Goal: Transaction & Acquisition: Purchase product/service

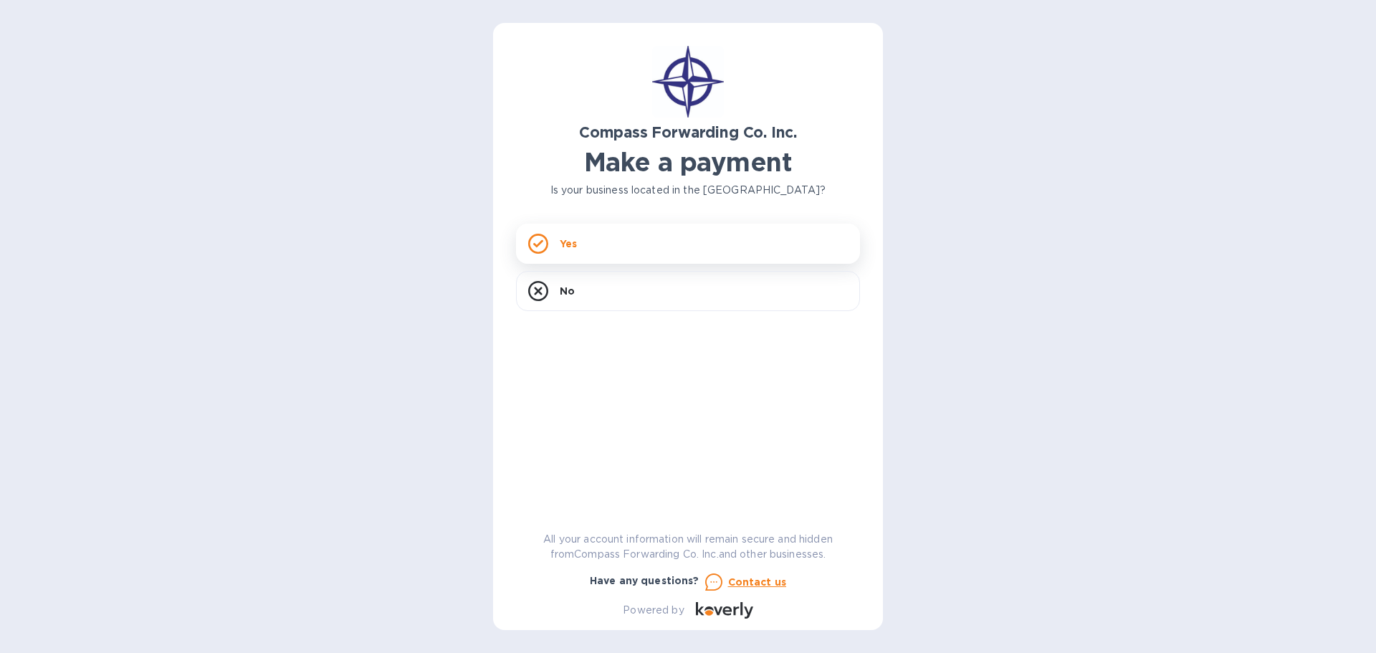
click at [571, 240] on p "Yes" at bounding box center [568, 243] width 17 height 14
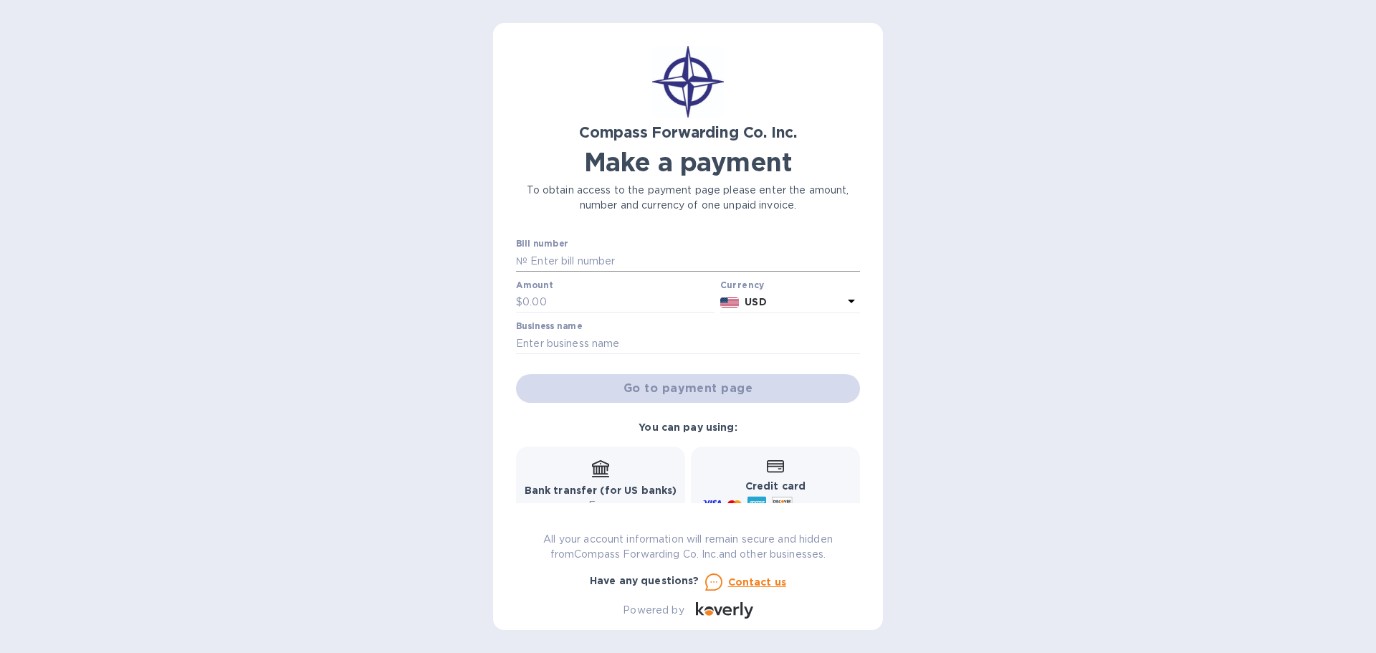
click at [596, 259] on input "text" at bounding box center [693, 260] width 332 height 21
click at [560, 257] on input "text" at bounding box center [693, 260] width 332 height 21
type input "SCHIAD00065764"
click at [556, 304] on input "text" at bounding box center [618, 302] width 192 height 21
type input "625.00"
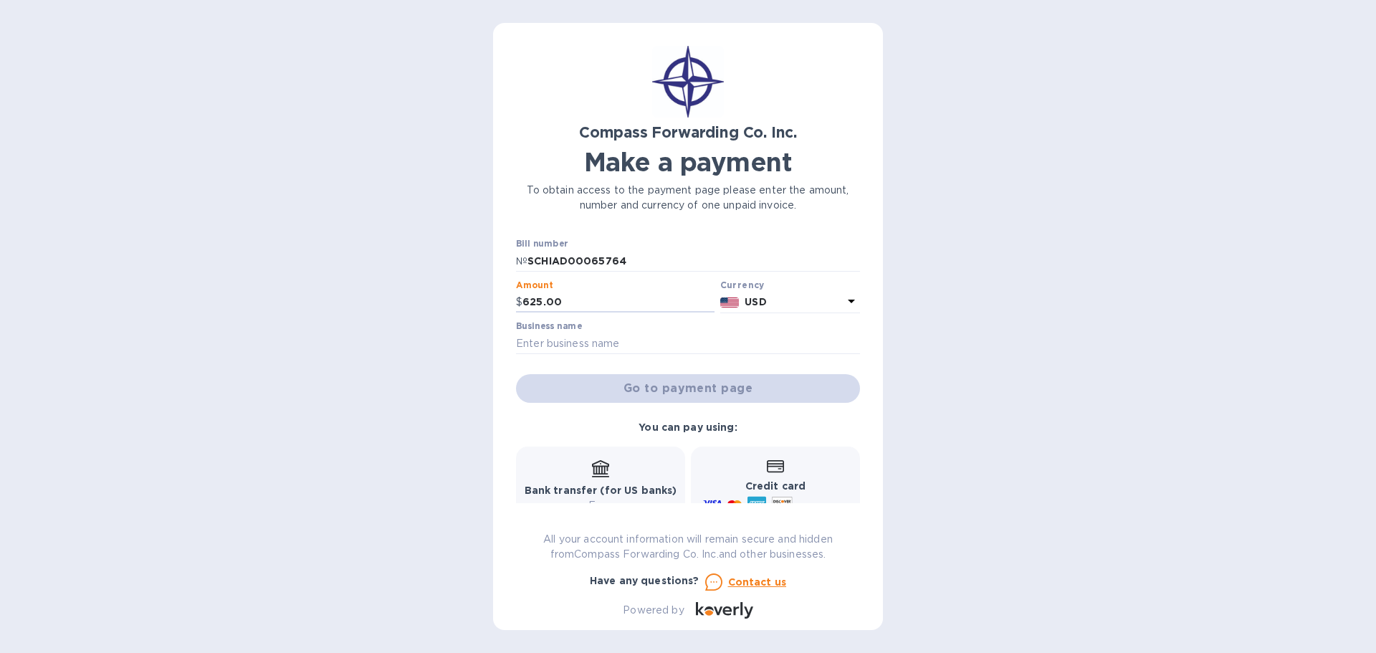
click at [847, 297] on icon at bounding box center [851, 300] width 17 height 17
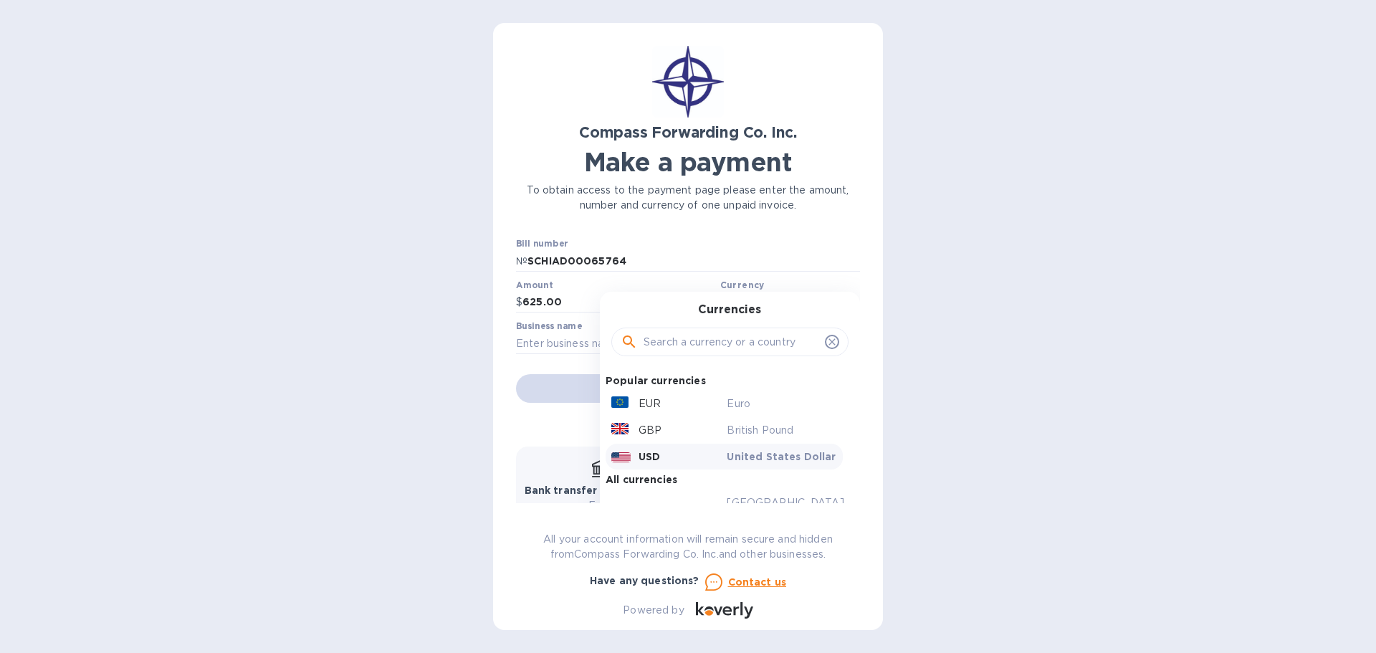
click at [1073, 336] on div "Compass Forwarding Co. Inc. Make a payment To obtain access to the payment page…" at bounding box center [688, 326] width 1376 height 653
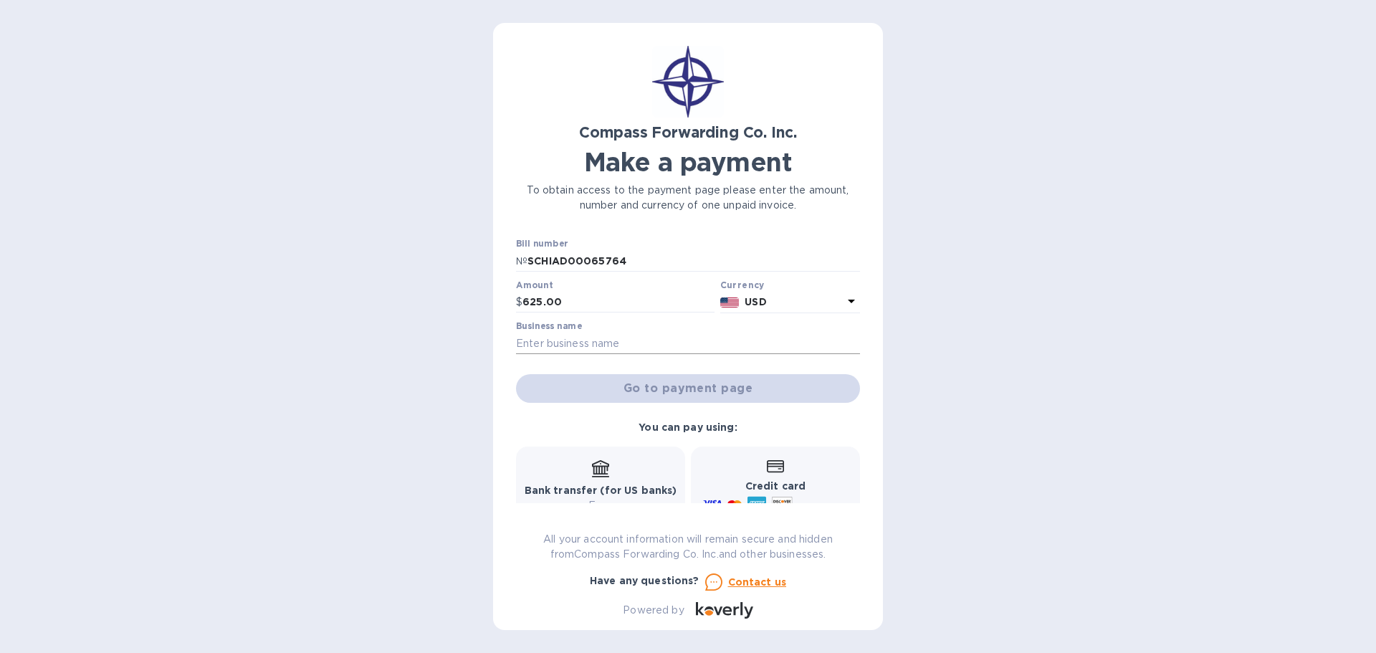
click at [529, 345] on input "text" at bounding box center [688, 342] width 344 height 21
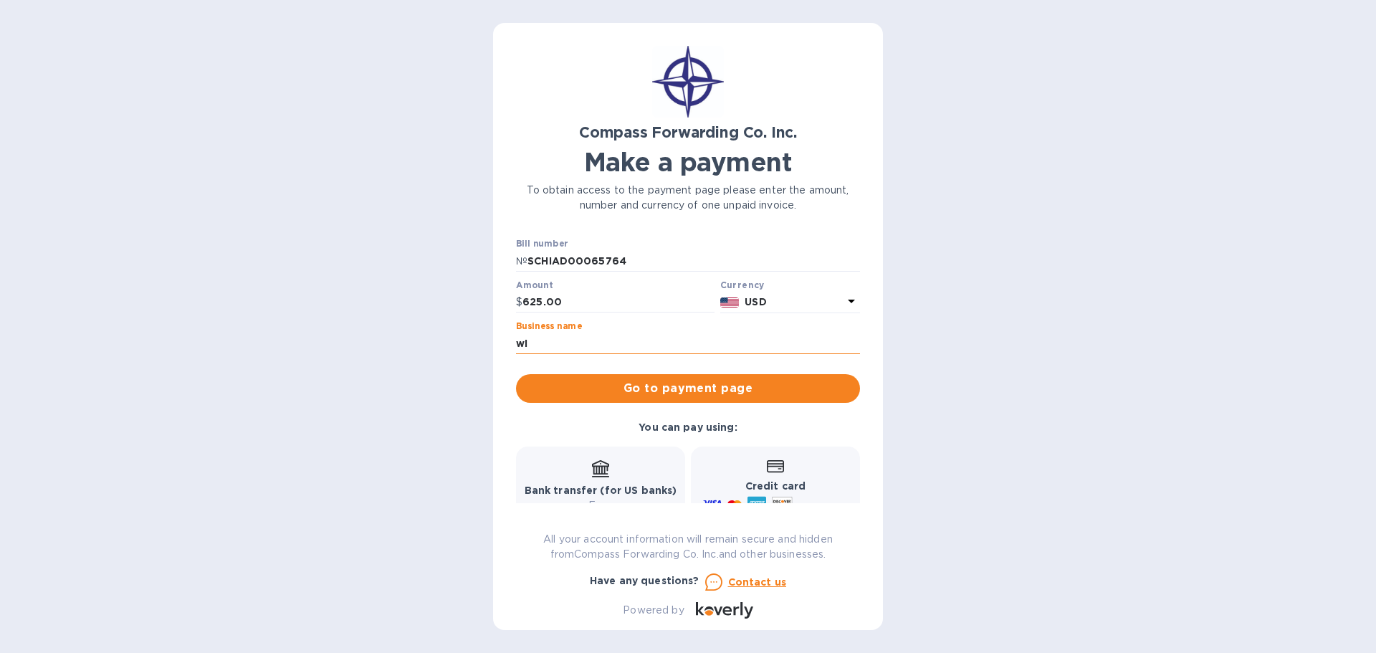
type input "w"
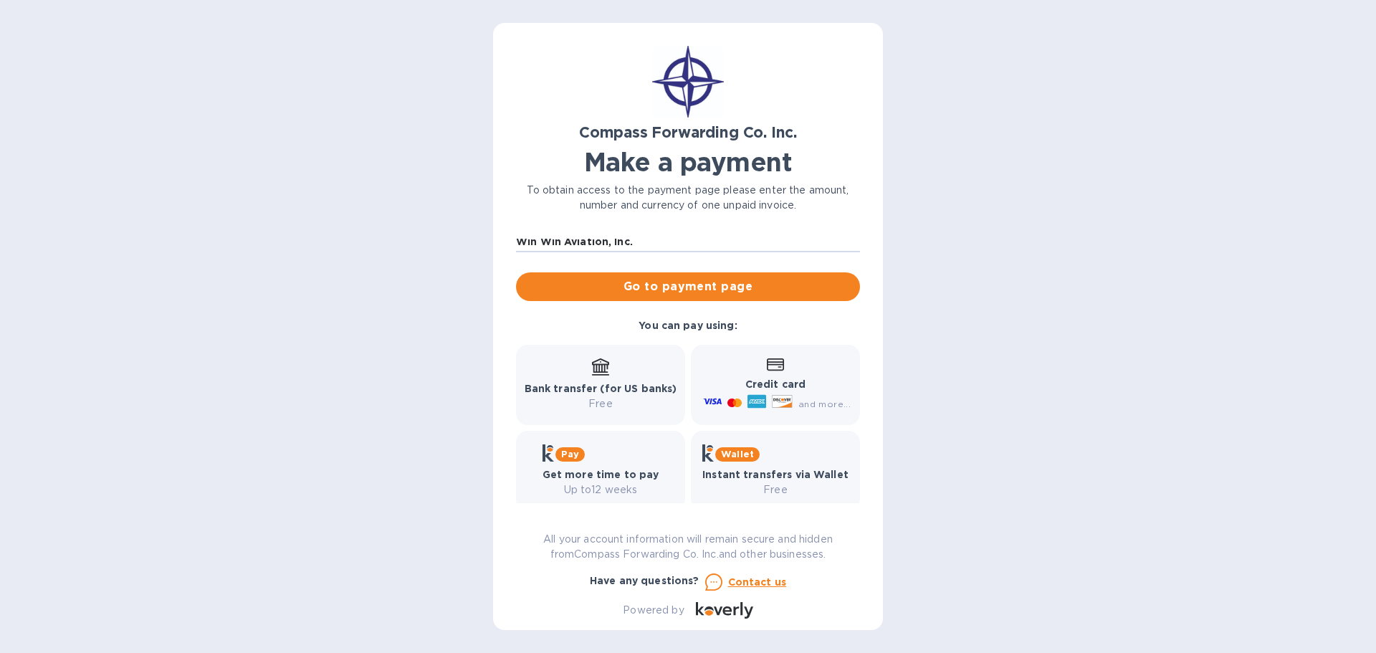
scroll to position [118, 0]
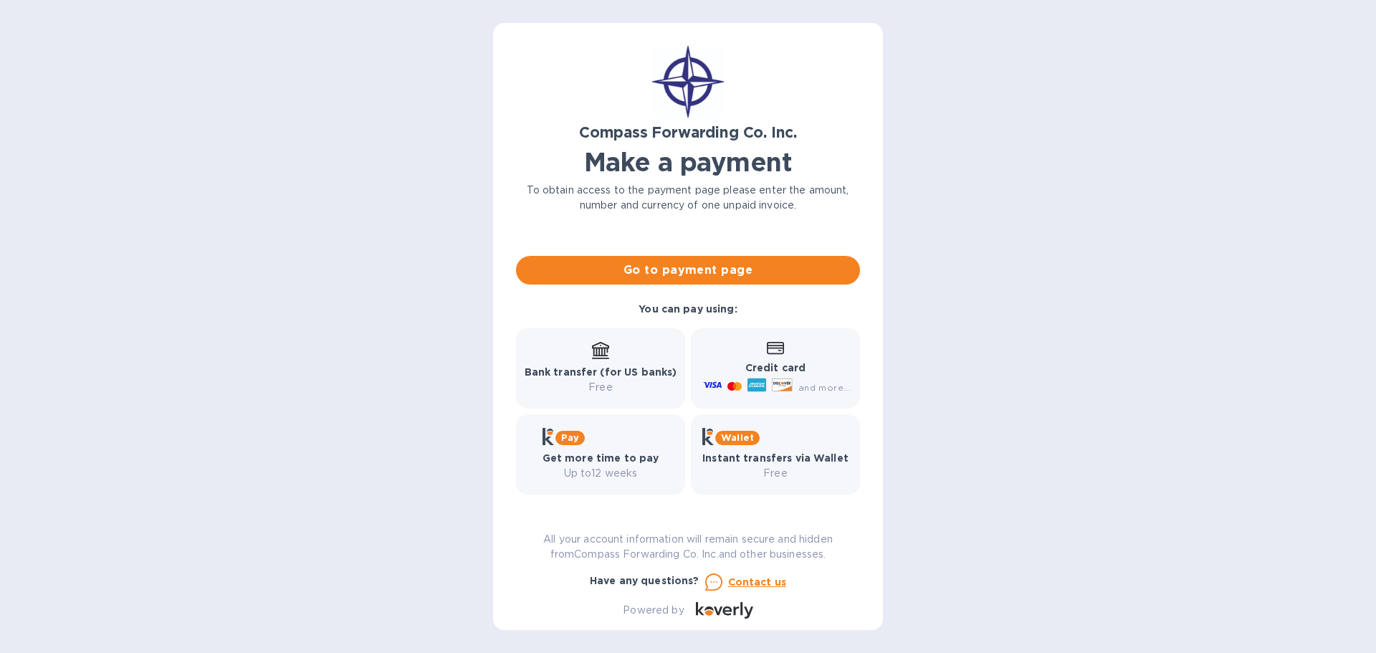
type input "Win Win Aviation, Inc."
click at [773, 345] on icon at bounding box center [775, 348] width 17 height 12
click at [774, 348] on icon at bounding box center [775, 348] width 17 height 12
click at [669, 262] on span "Go to payment page" at bounding box center [687, 270] width 321 height 17
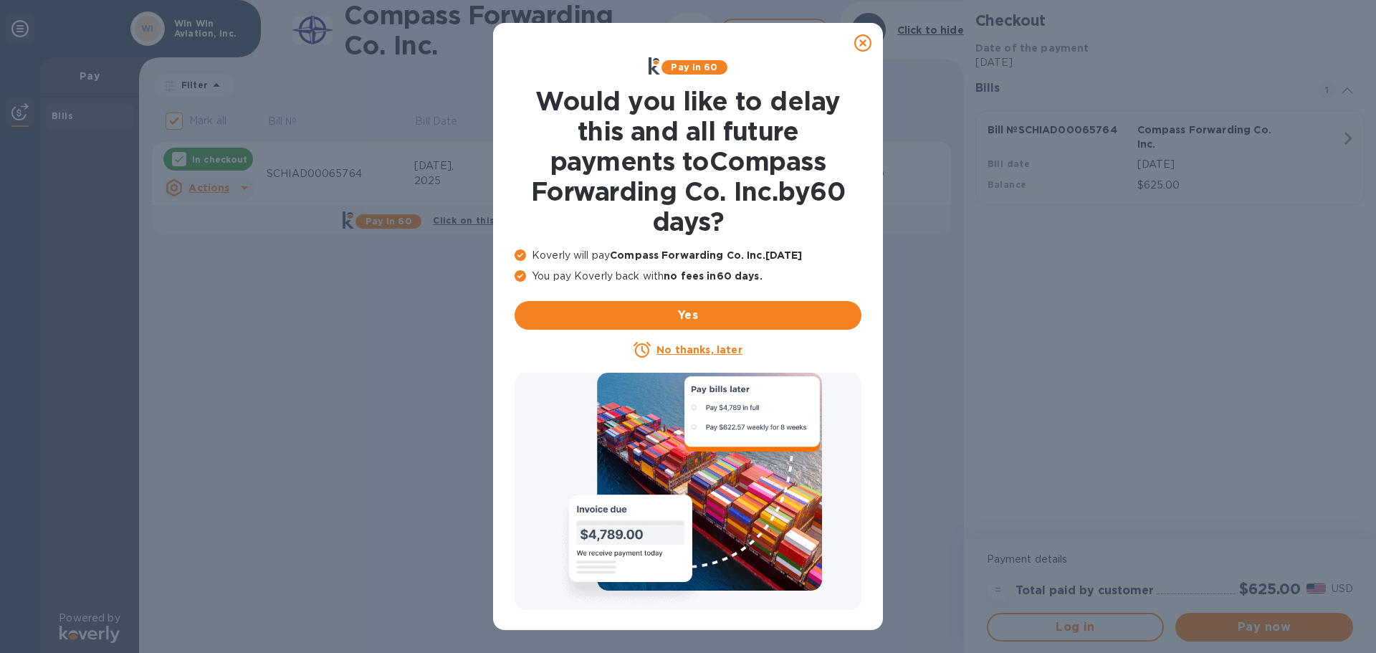
click at [659, 341] on div "No thanks, later" at bounding box center [687, 349] width 347 height 17
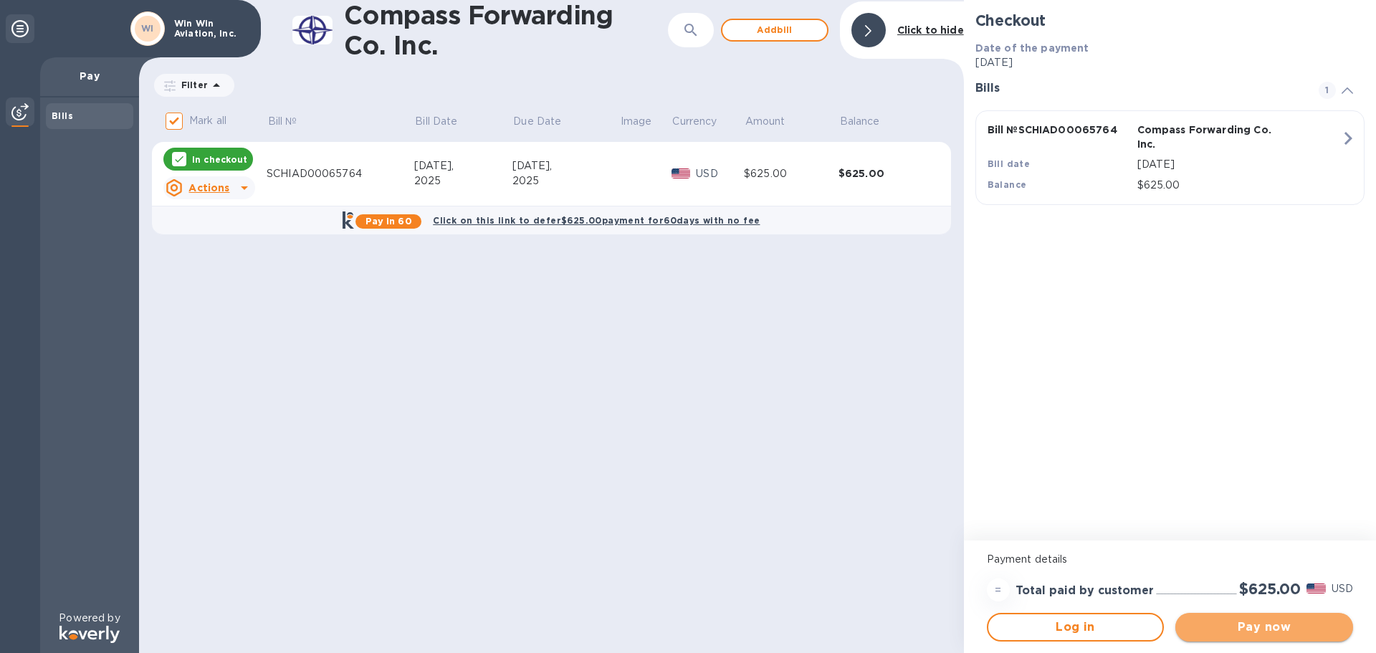
click at [1282, 620] on span "Pay now" at bounding box center [1263, 626] width 155 height 17
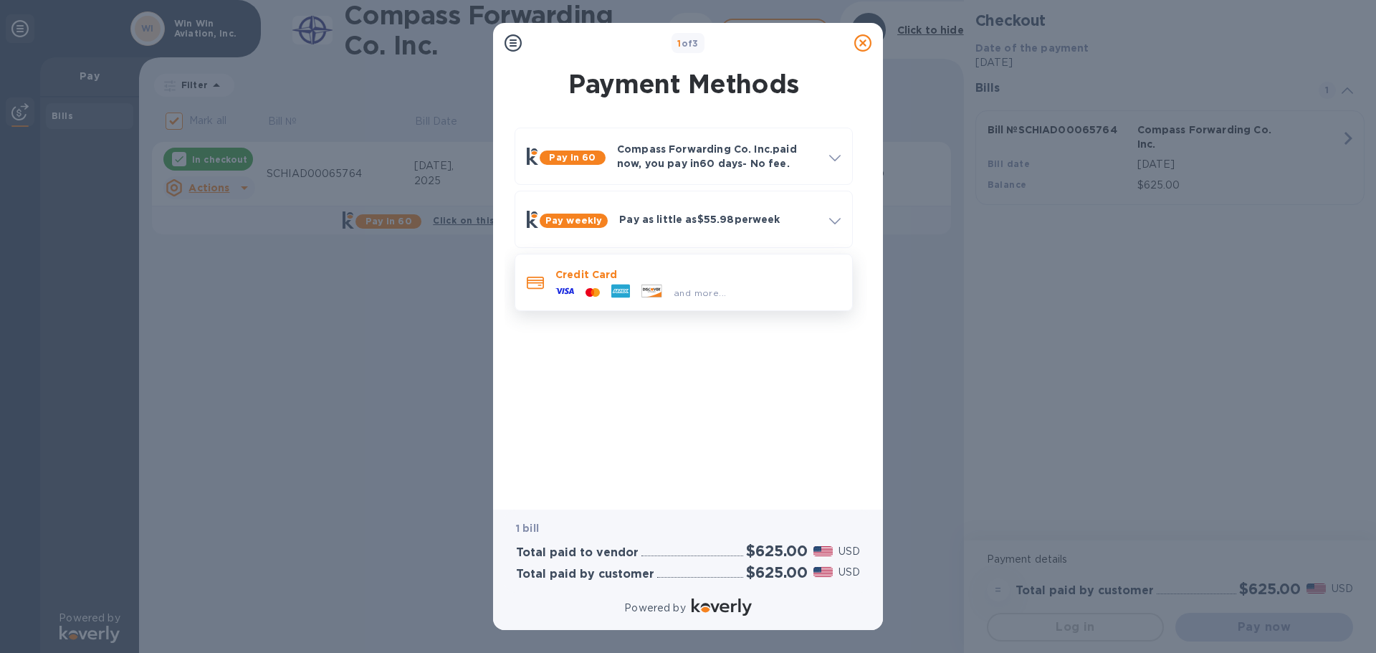
click at [564, 282] on icon at bounding box center [564, 291] width 19 height 19
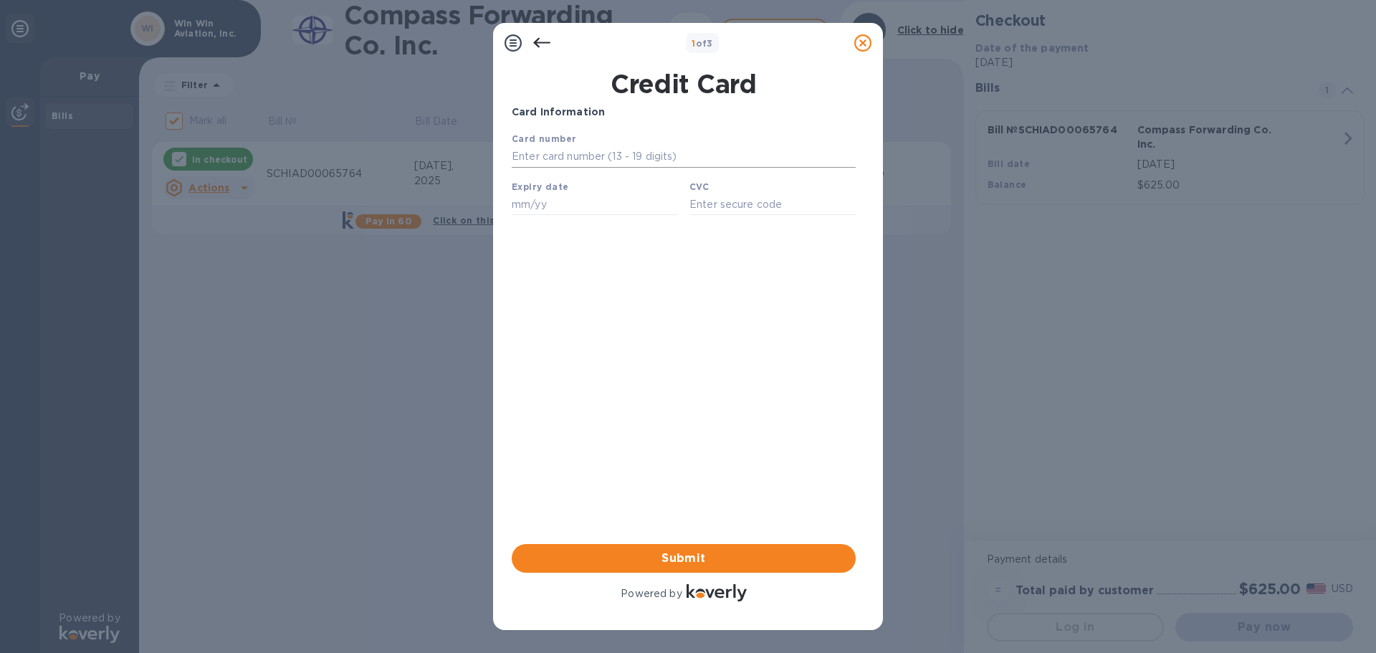
click at [572, 160] on input "text" at bounding box center [684, 156] width 344 height 21
type input "4246 3153 4353 6452"
type input "01/27"
click at [755, 201] on input "text" at bounding box center [772, 203] width 166 height 21
type input "198"
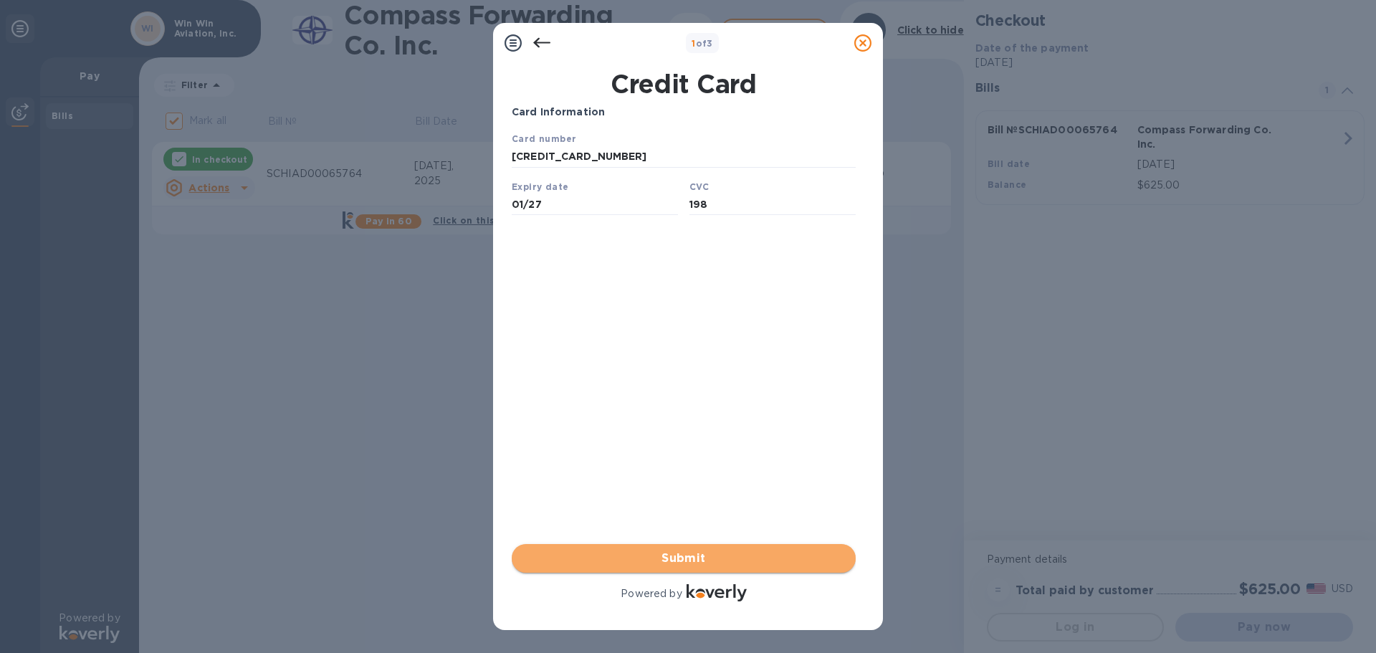
click at [685, 550] on span "Submit" at bounding box center [683, 558] width 321 height 17
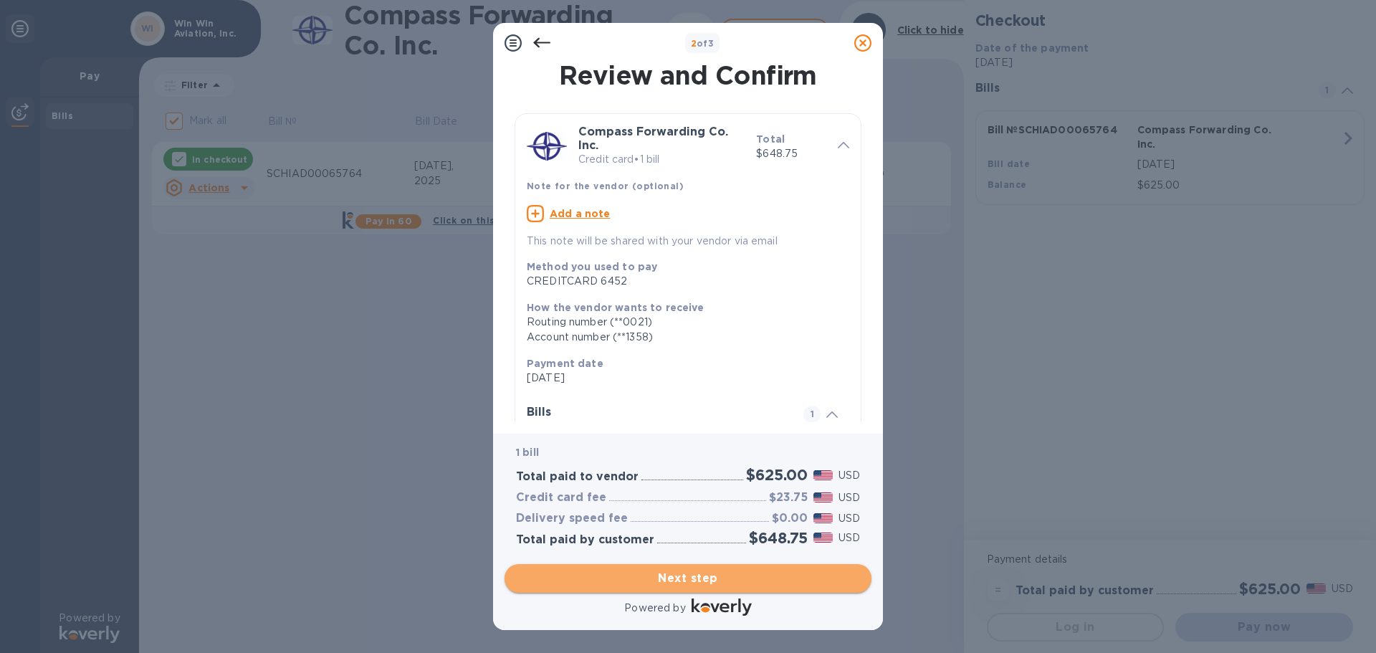
click at [688, 580] on span "Next step" at bounding box center [688, 578] width 344 height 17
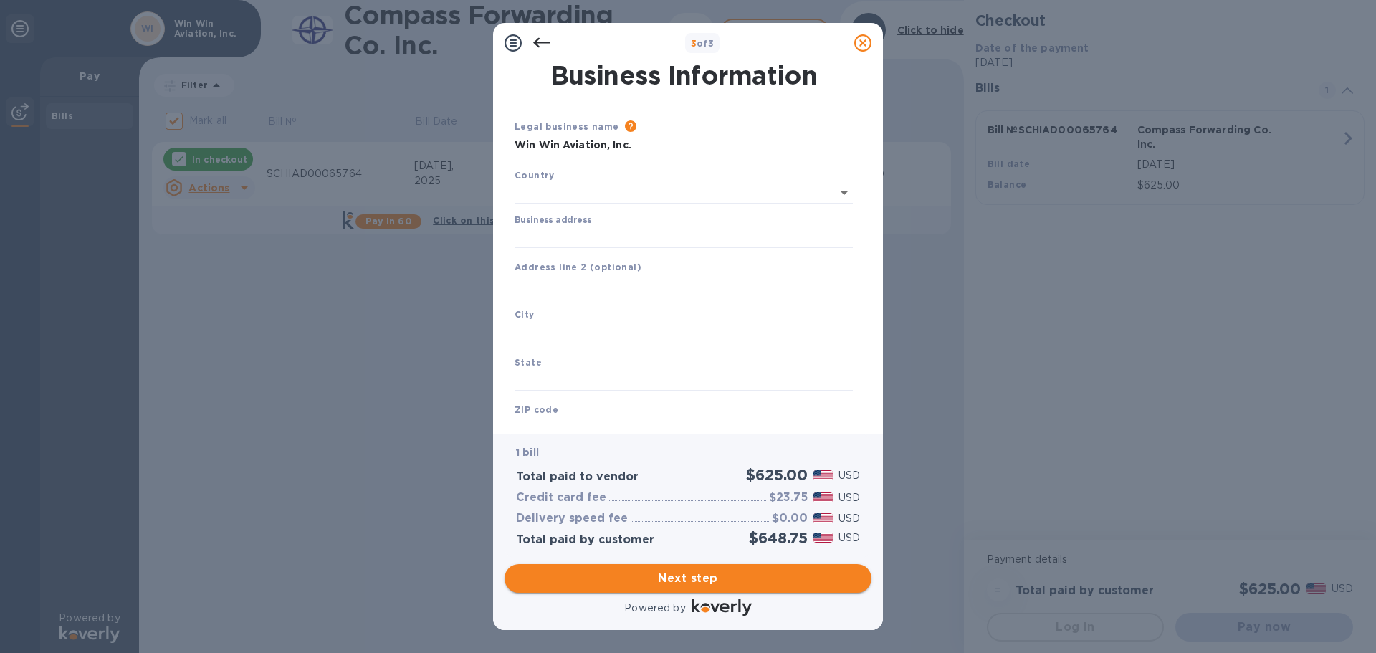
type input "United States"
click at [591, 228] on input "Business address" at bounding box center [683, 234] width 338 height 21
type input "3210 Pleasant St"
click at [547, 339] on input "text" at bounding box center [683, 329] width 338 height 21
click at [547, 333] on input "text" at bounding box center [683, 329] width 338 height 21
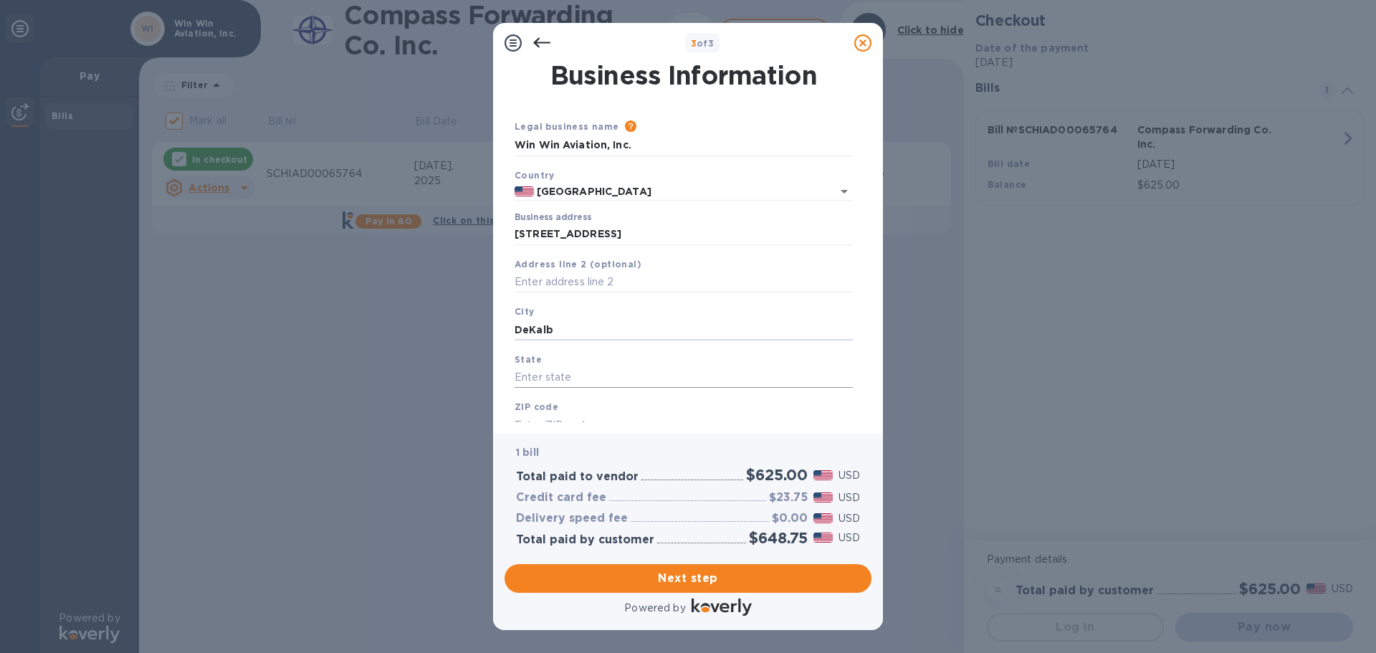
type input "DeKalb"
click at [557, 380] on input "text" at bounding box center [683, 377] width 338 height 21
type input "I"
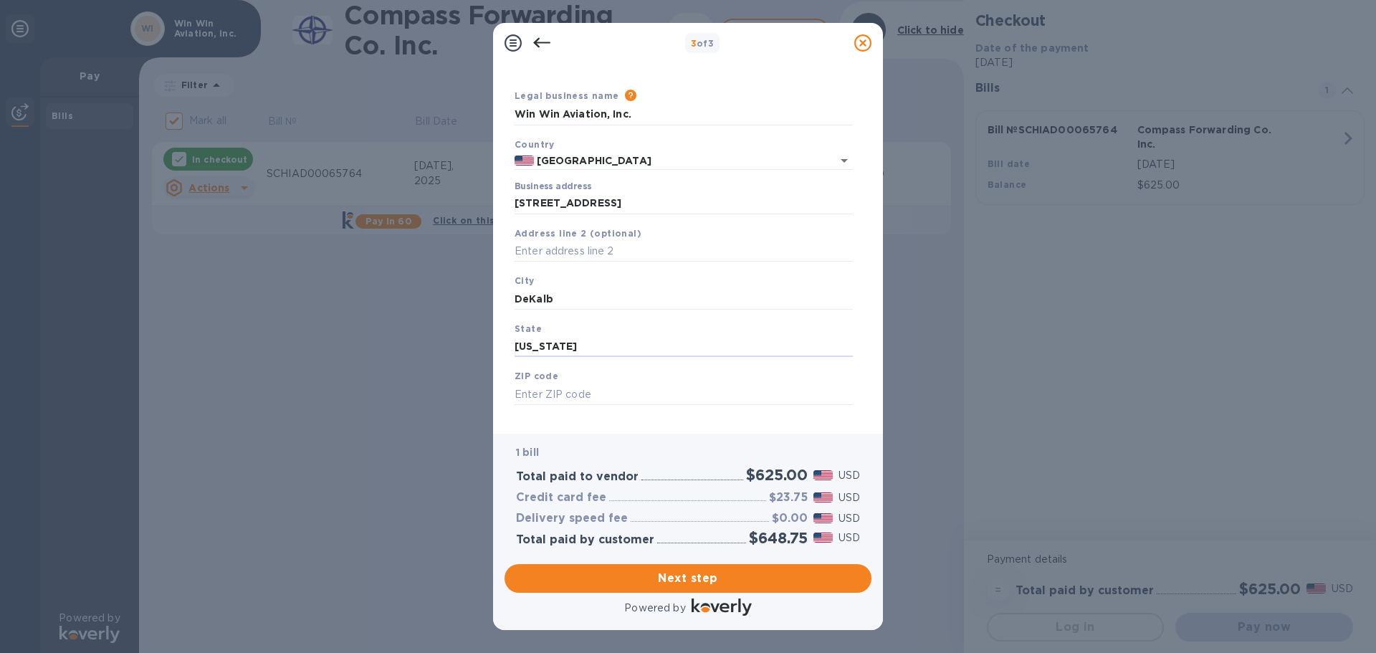
scroll to position [48, 0]
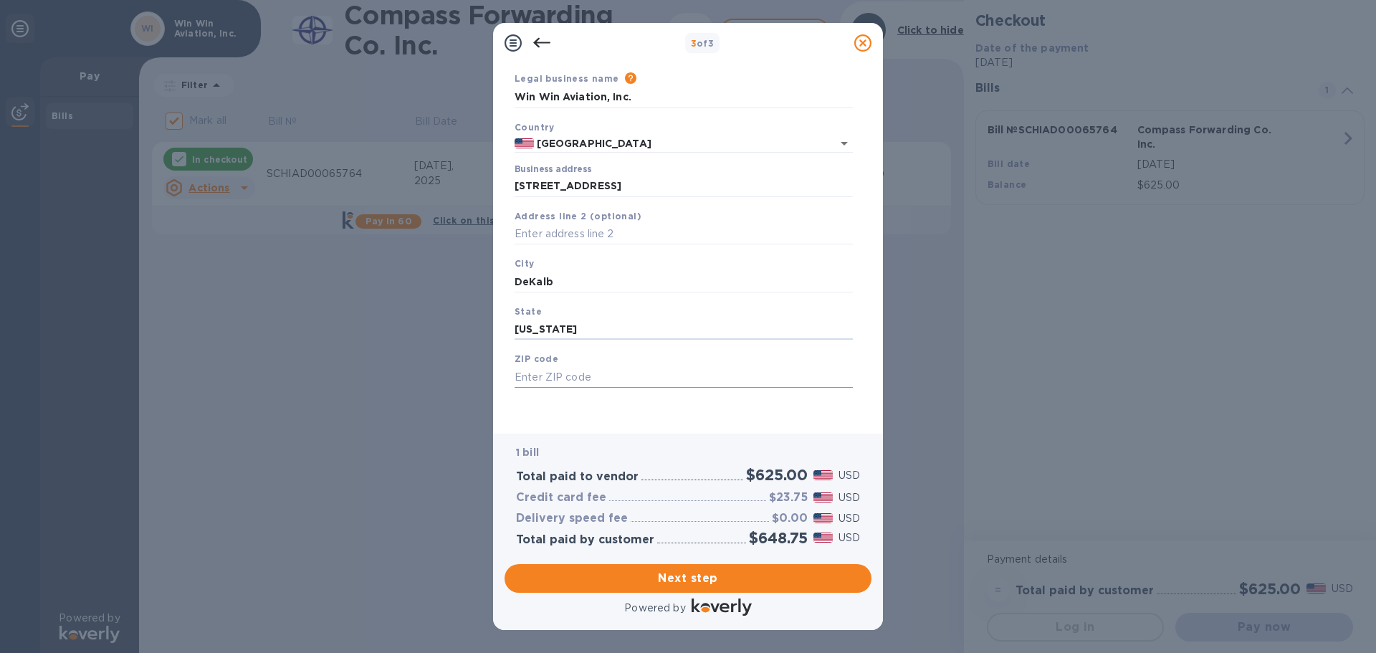
type input "Illinois"
click at [551, 378] on input "text" at bounding box center [683, 376] width 338 height 21
type input "60115"
click at [704, 576] on span "Next step" at bounding box center [688, 578] width 344 height 17
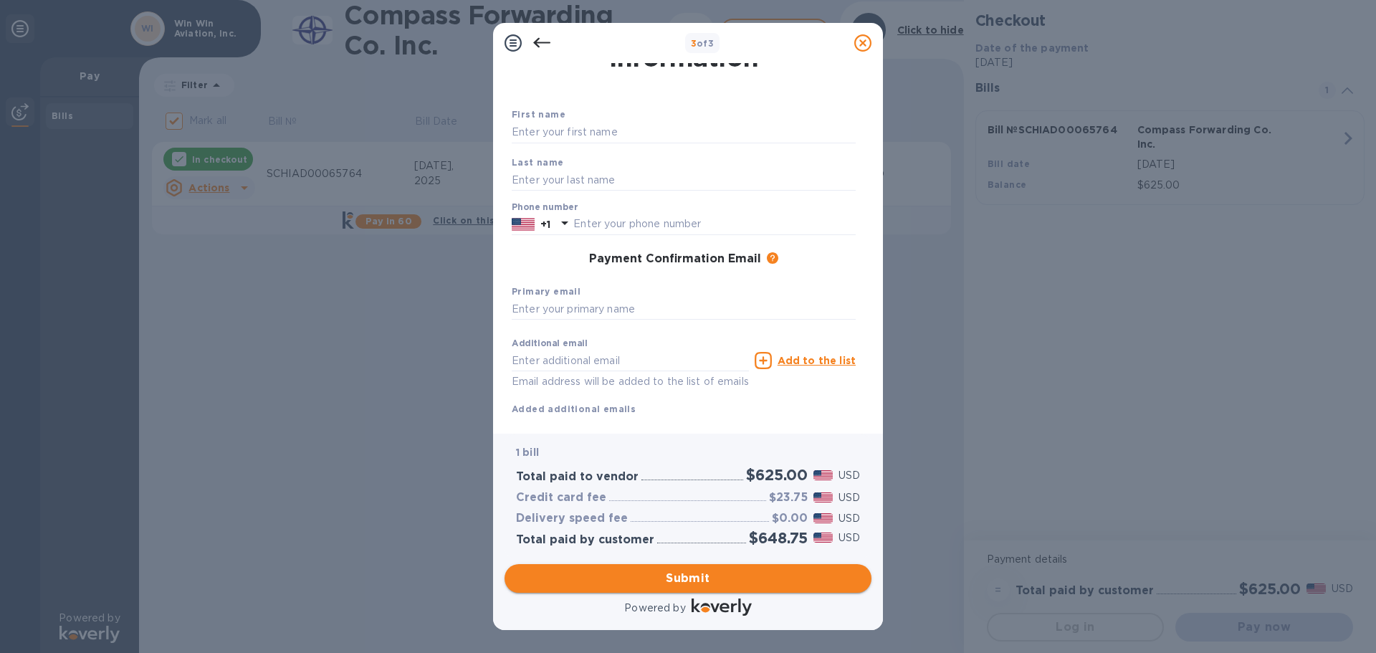
click at [722, 572] on span "Submit" at bounding box center [688, 578] width 344 height 17
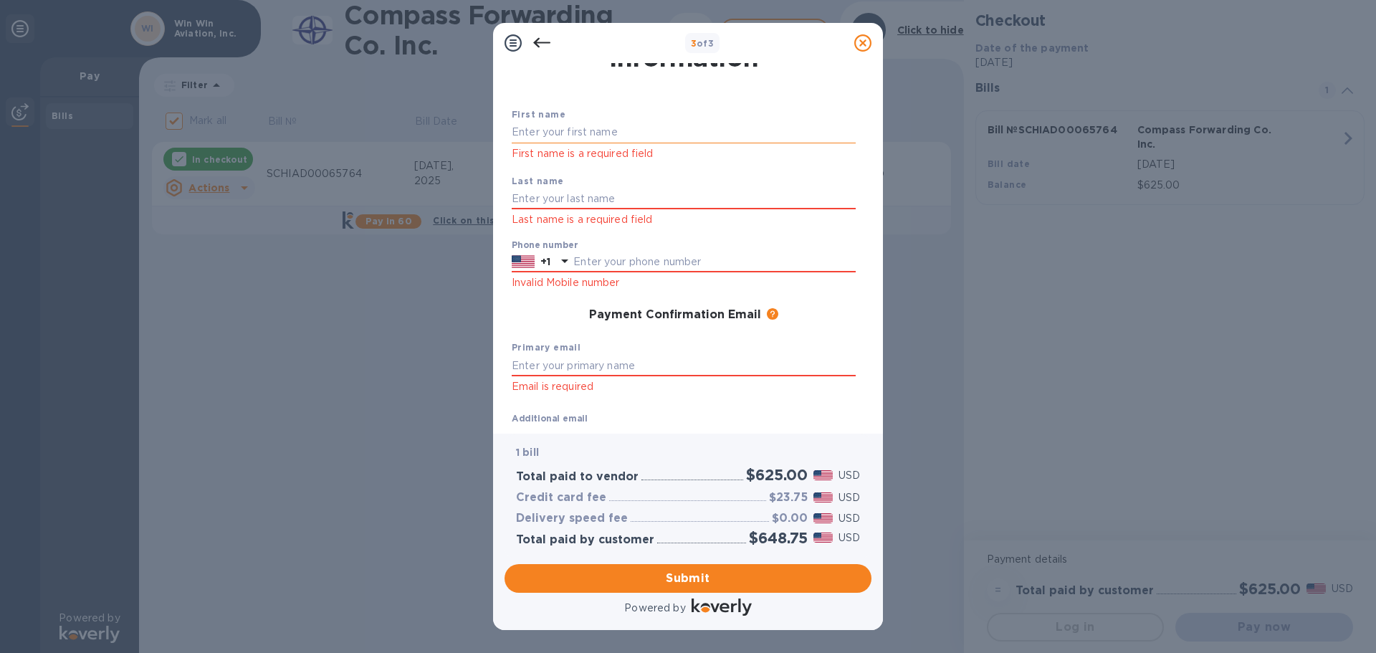
click at [558, 134] on input "text" at bounding box center [684, 132] width 344 height 21
type input "WILLEM"
type input "Wiese"
type input "8159818284"
type input "STEPHANIE@WINAVIATION.COM"
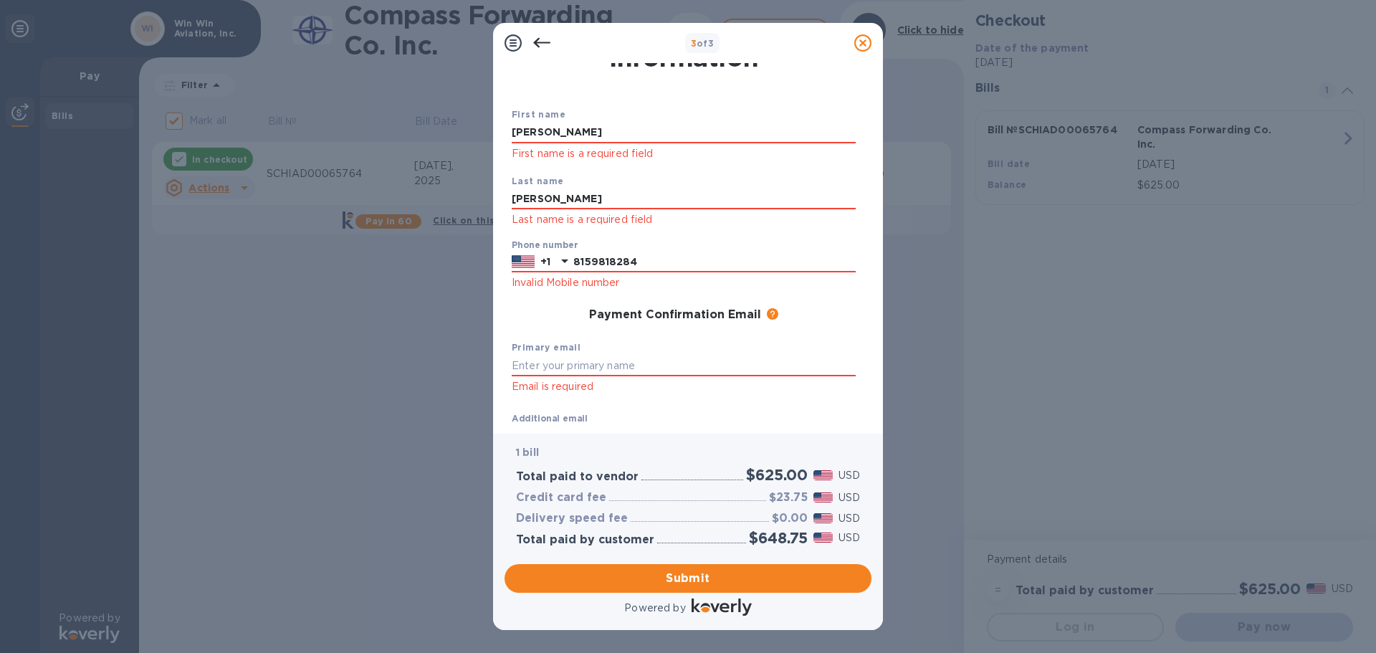
click at [611, 291] on p "Email is required" at bounding box center [684, 282] width 344 height 16
click at [572, 364] on input "text" at bounding box center [684, 365] width 344 height 21
type input "stephanie@winaviation.com"
drag, startPoint x: 585, startPoint y: 201, endPoint x: 444, endPoint y: 186, distance: 141.2
click at [446, 186] on div "3 of 3 Payment Contact Information First name WILLEM First name is a required f…" at bounding box center [688, 326] width 1376 height 653
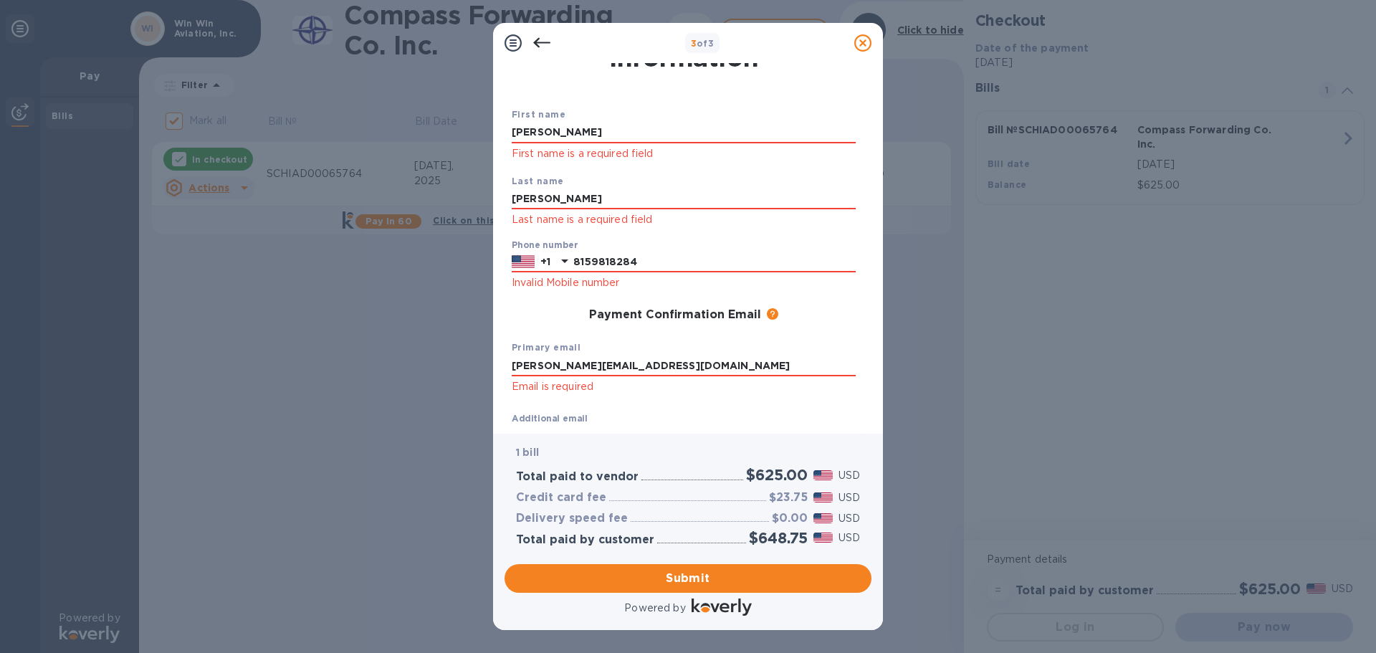
type input "Wiese"
click at [560, 138] on input "WILLEM" at bounding box center [684, 132] width 344 height 21
type input "Willem"
drag, startPoint x: 635, startPoint y: 263, endPoint x: 567, endPoint y: 259, distance: 67.4
click at [566, 258] on div "+1 8159818284" at bounding box center [684, 261] width 344 height 21
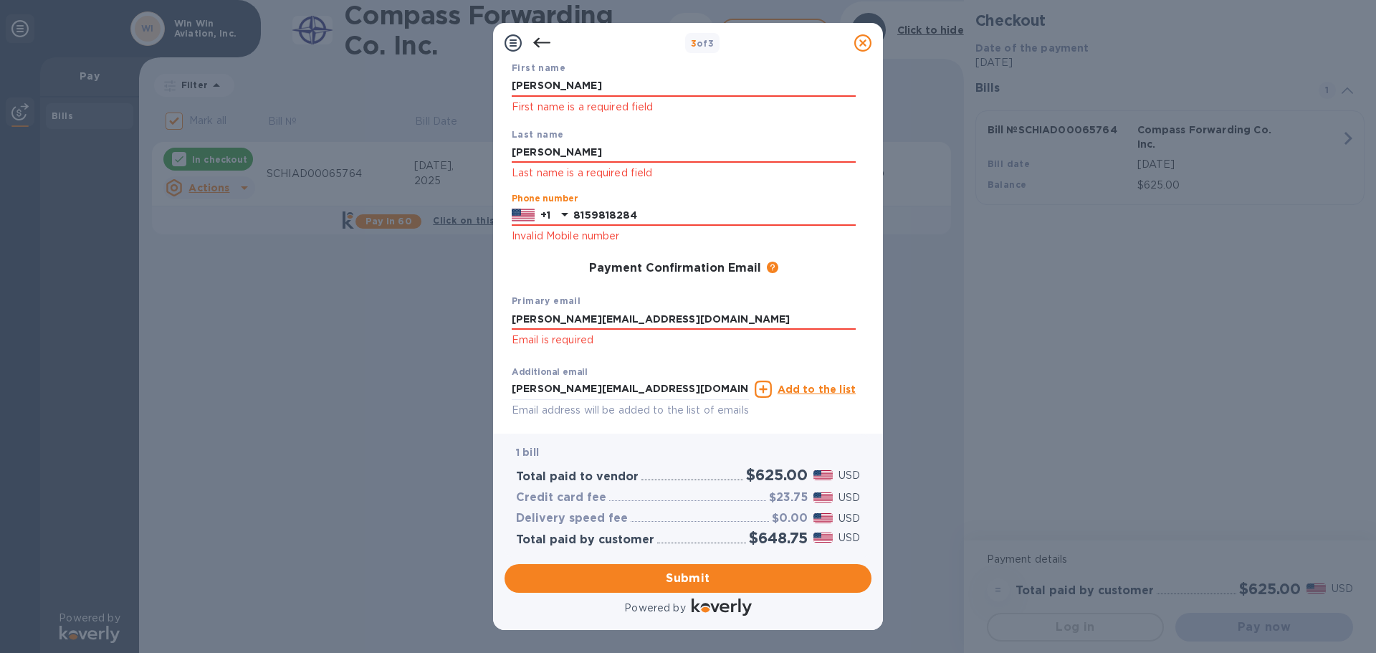
scroll to position [120, 0]
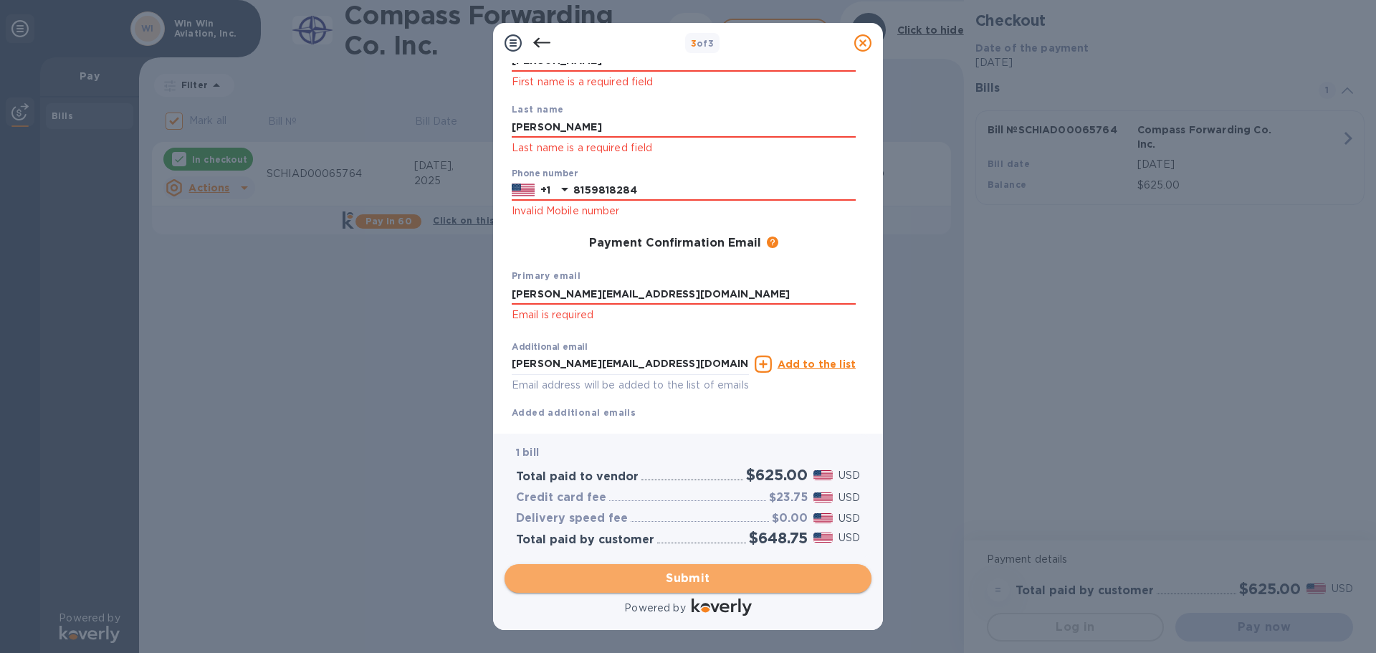
click at [682, 580] on span "Submit" at bounding box center [688, 578] width 344 height 17
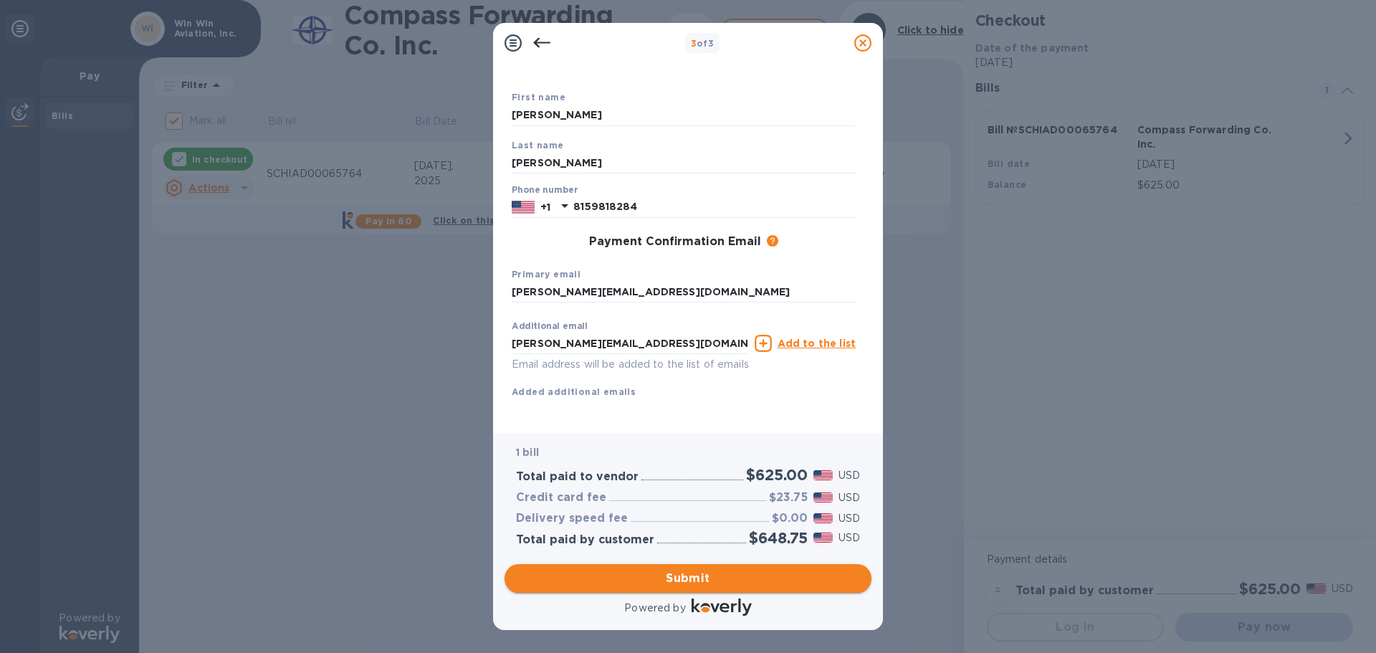
scroll to position [82, 0]
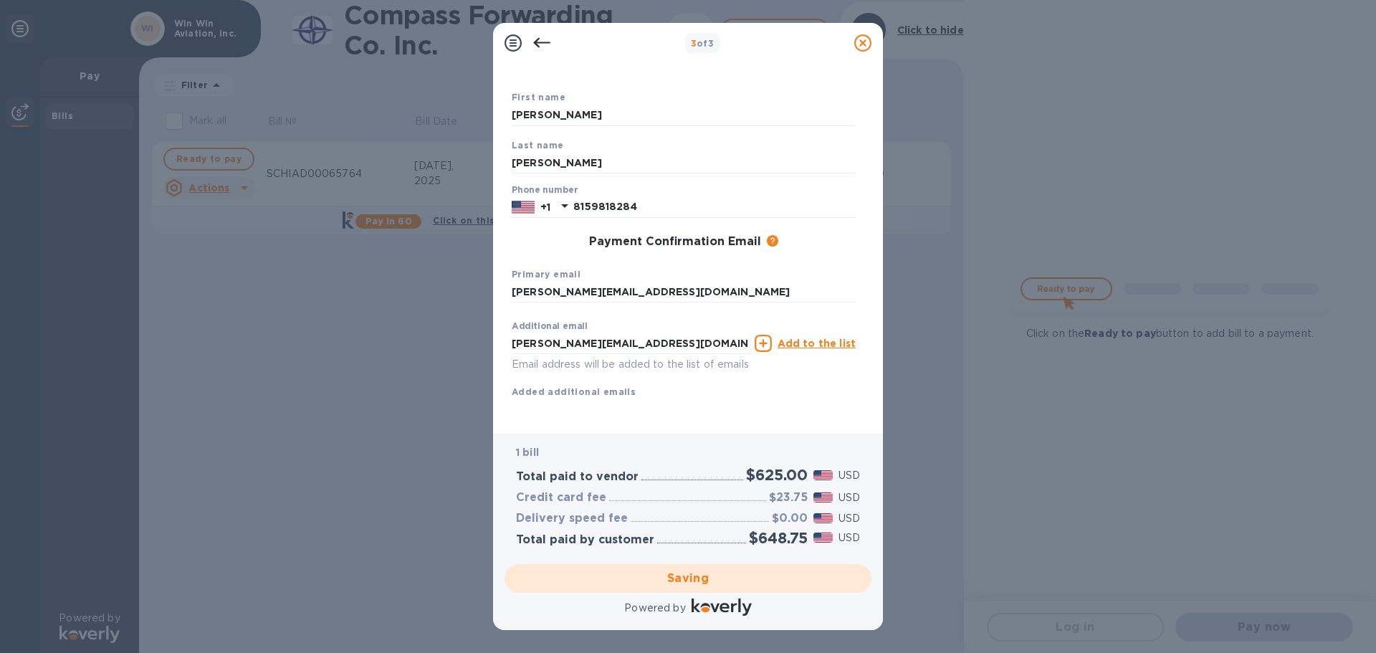
checkbox input "false"
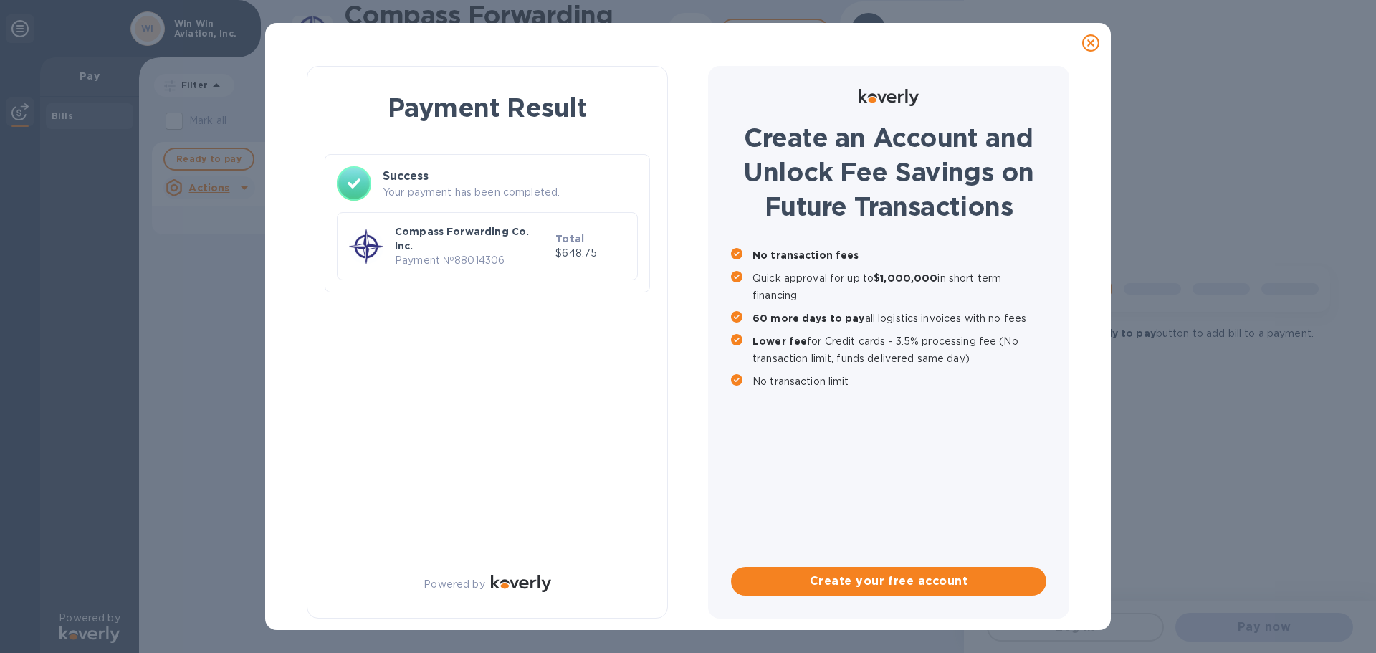
scroll to position [0, 0]
